Goal: Find specific page/section: Find specific page/section

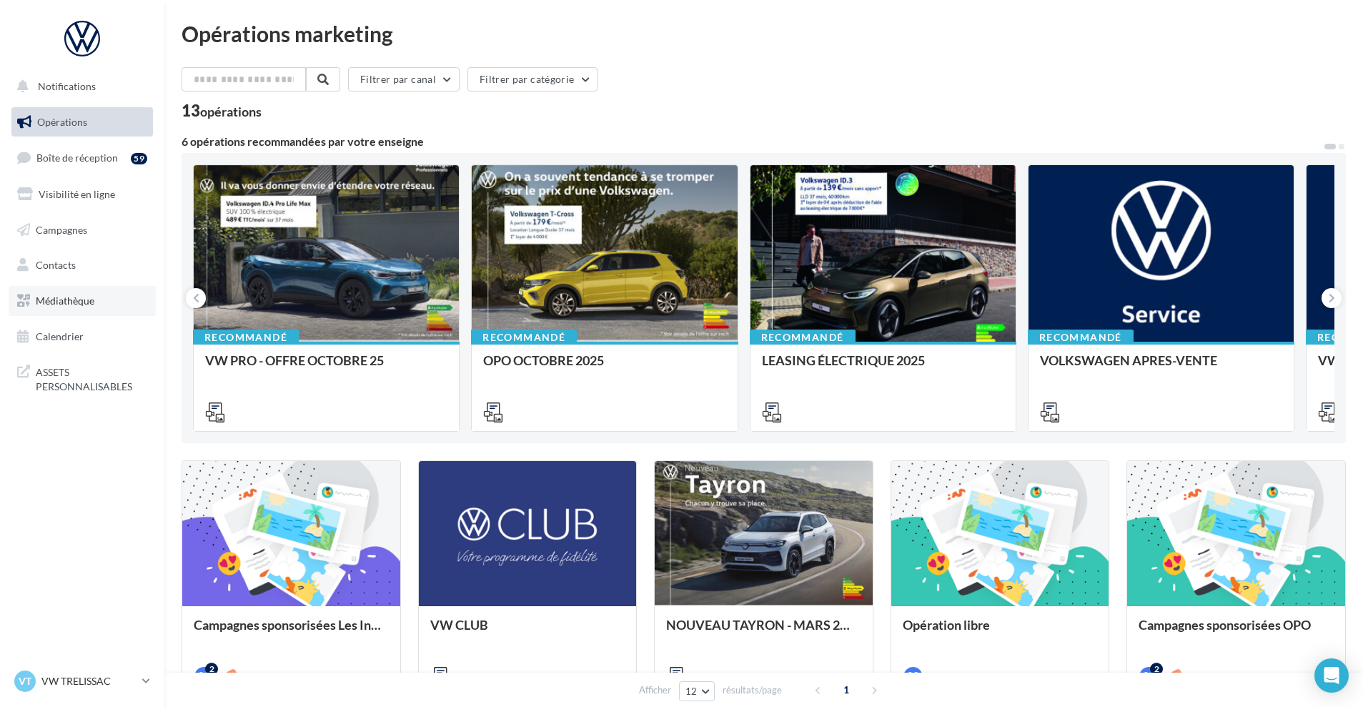
click at [76, 304] on span "Médiathèque" at bounding box center [65, 301] width 59 height 12
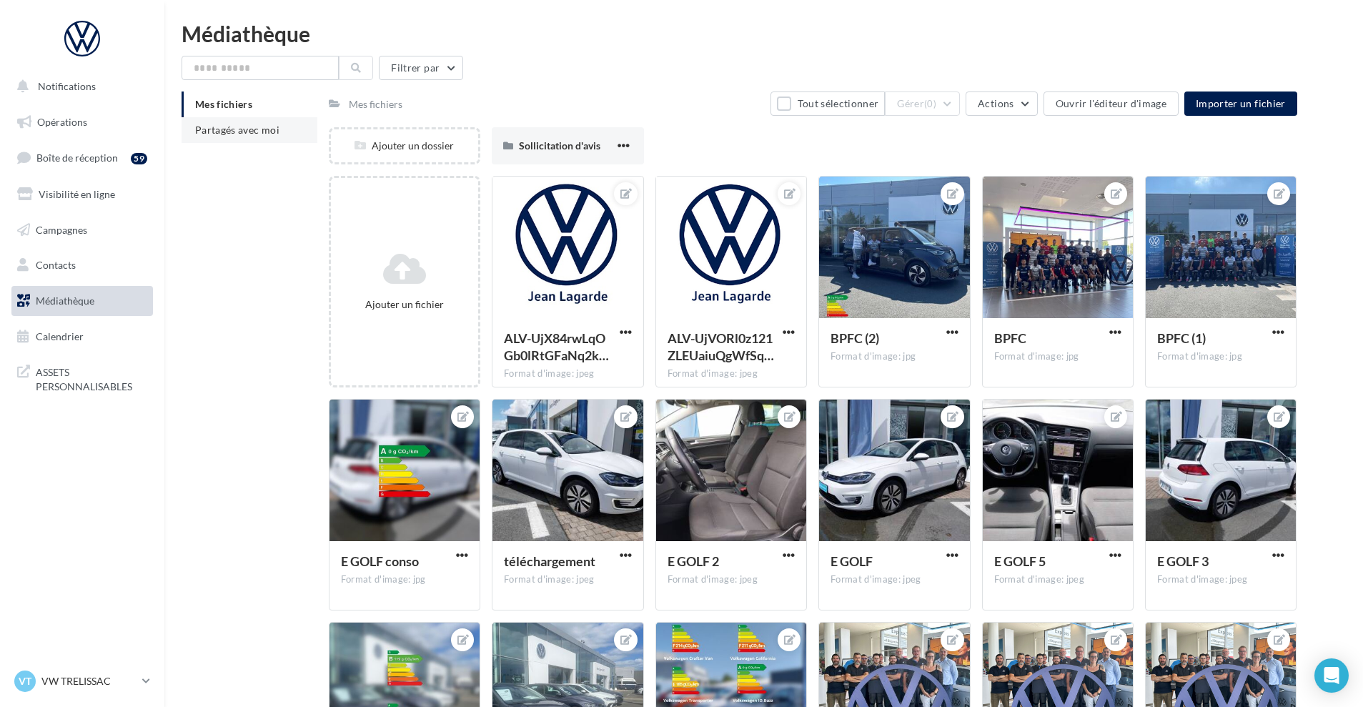
click at [253, 130] on span "Partagés avec moi" at bounding box center [237, 130] width 84 height 12
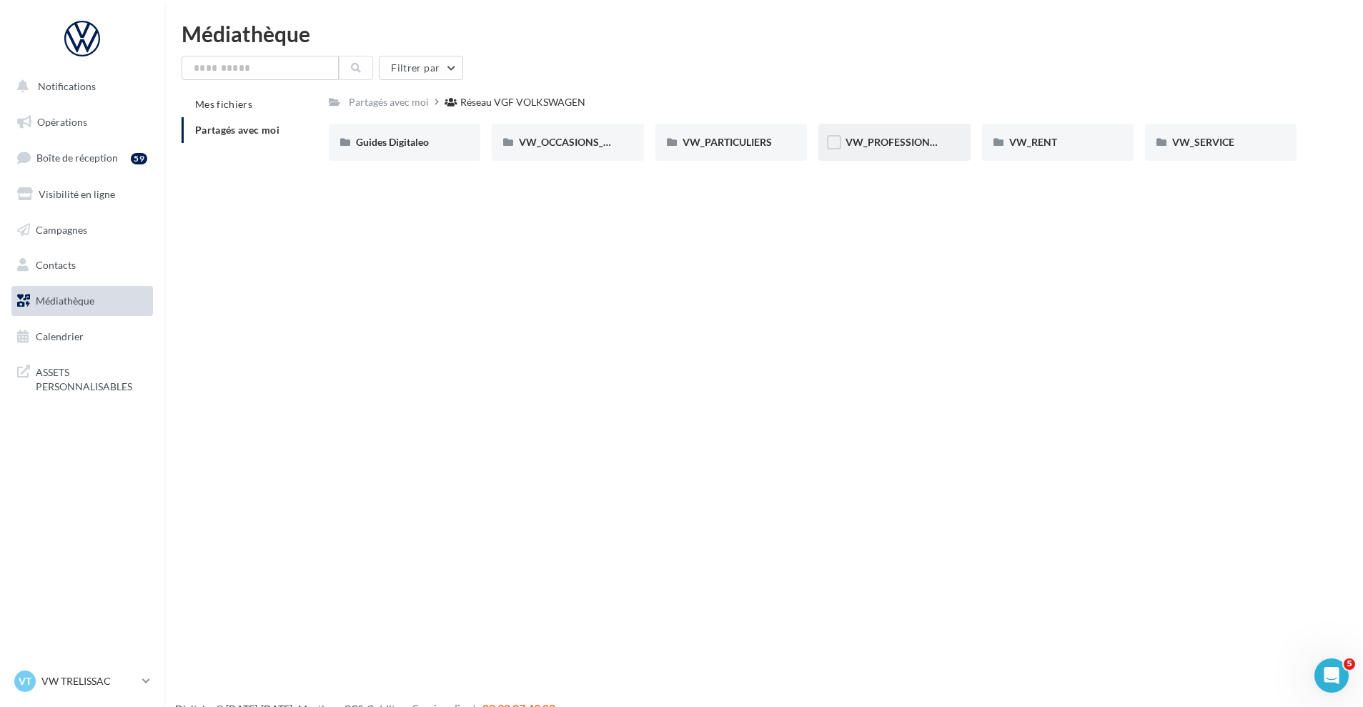
click at [860, 143] on span "VW_PROFESSIONNELS" at bounding box center [900, 142] width 109 height 12
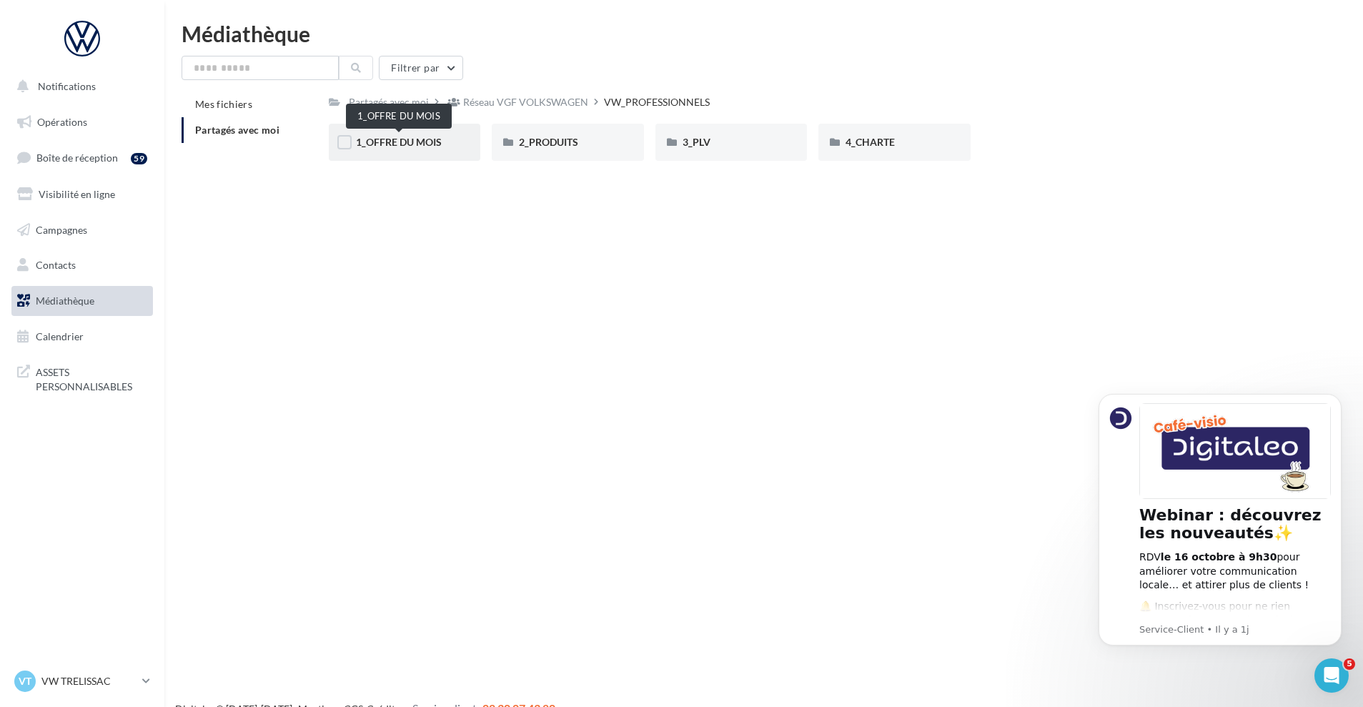
click at [386, 145] on span "1_OFFRE DU MOIS" at bounding box center [399, 142] width 86 height 12
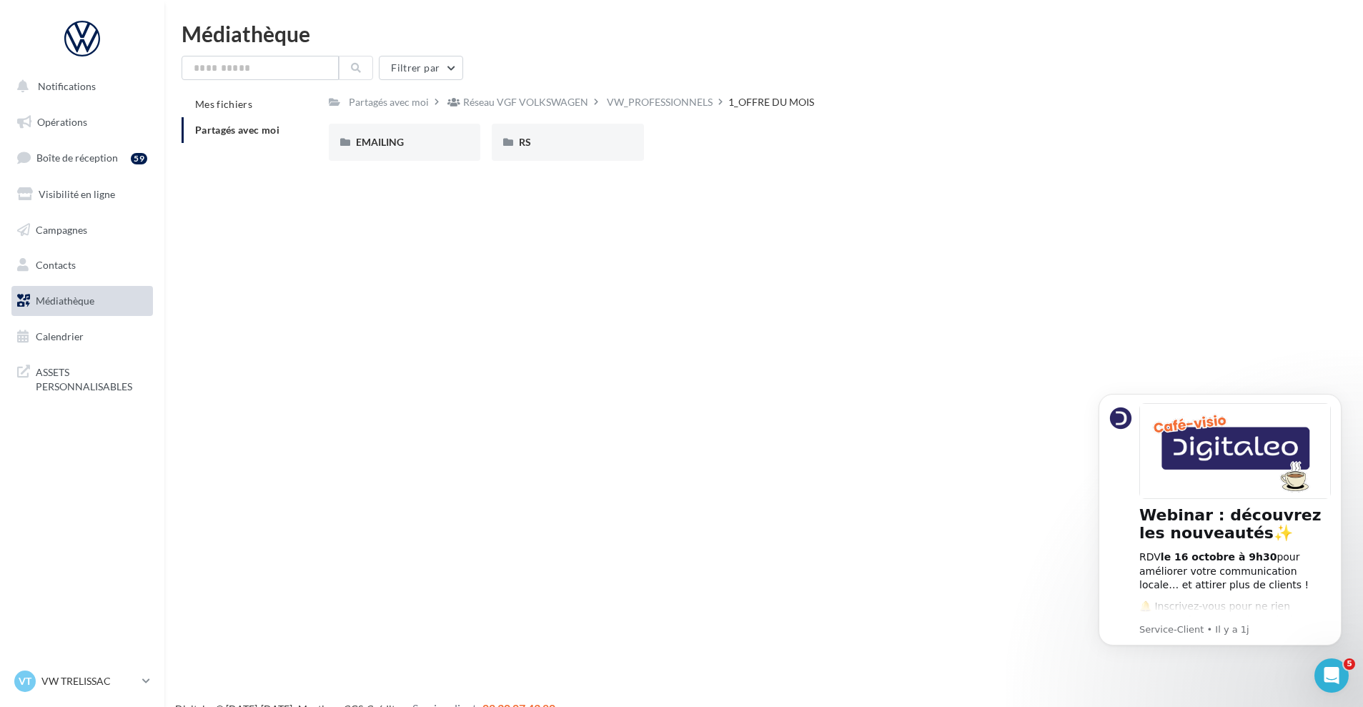
click at [133, 300] on link "Médiathèque" at bounding box center [82, 301] width 147 height 30
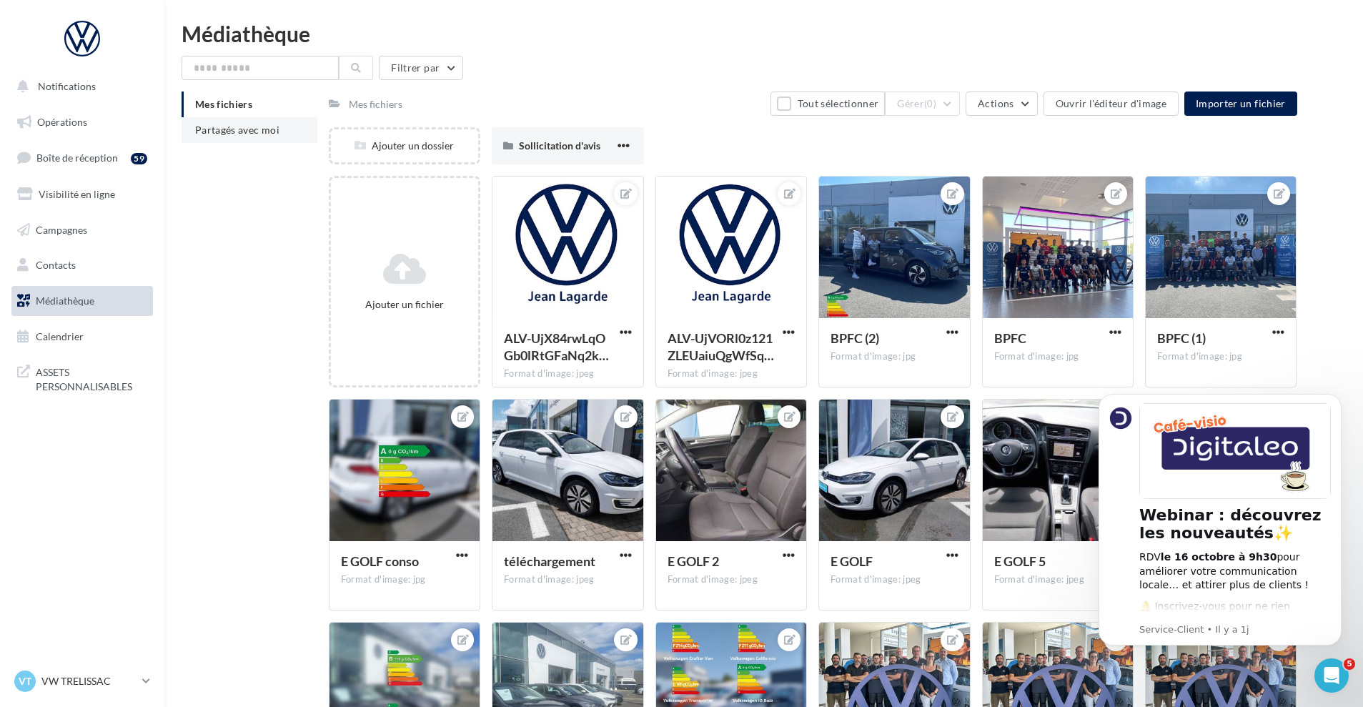
click at [227, 131] on span "Partagés avec moi" at bounding box center [237, 130] width 84 height 12
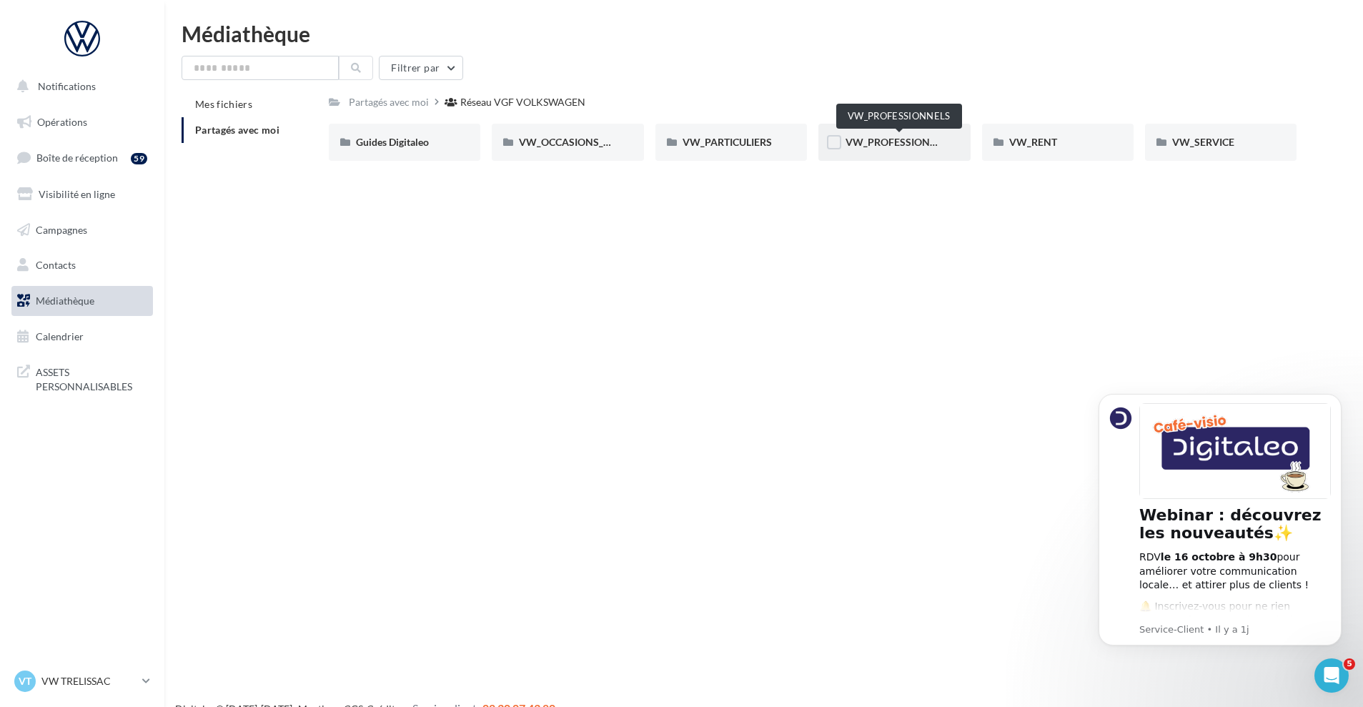
click at [884, 140] on span "VW_PROFESSIONNELS" at bounding box center [900, 142] width 109 height 12
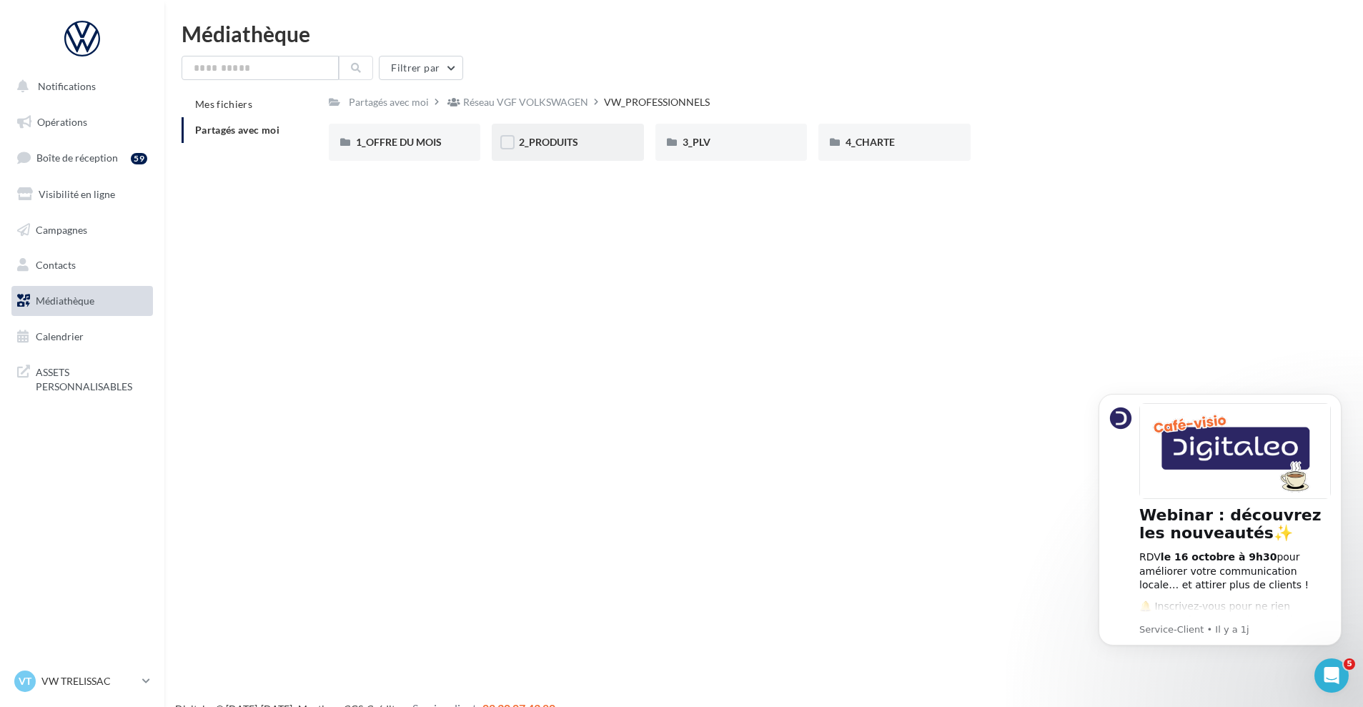
click at [563, 148] on div "2_PRODUITS" at bounding box center [567, 142] width 97 height 14
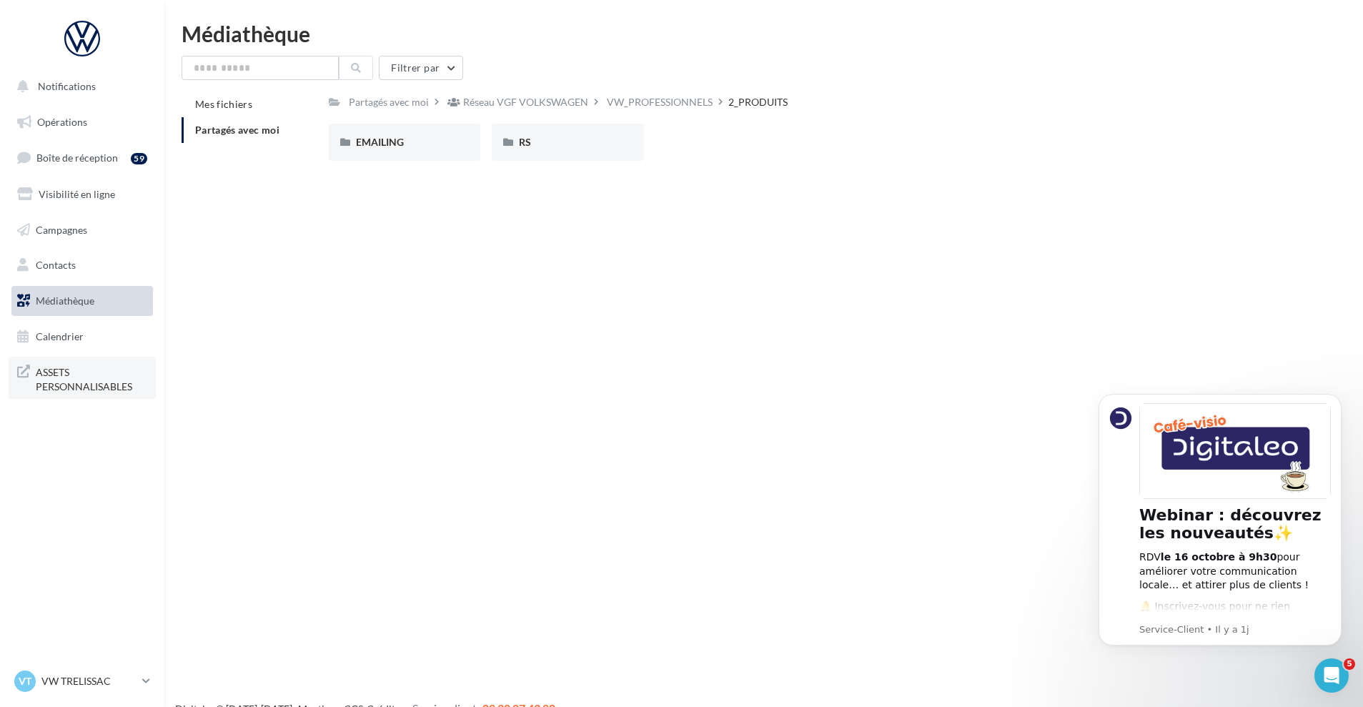
click at [104, 382] on span "ASSETS PERSONNALISABLES" at bounding box center [92, 377] width 112 height 31
